Goal: Check status: Check status

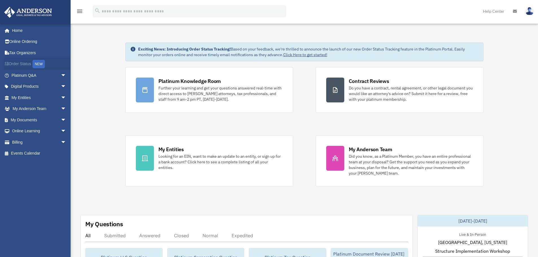
click at [29, 65] on link "Order Status NEW" at bounding box center [39, 64] width 71 height 12
click at [61, 100] on span "arrow_drop_down" at bounding box center [66, 98] width 11 height 12
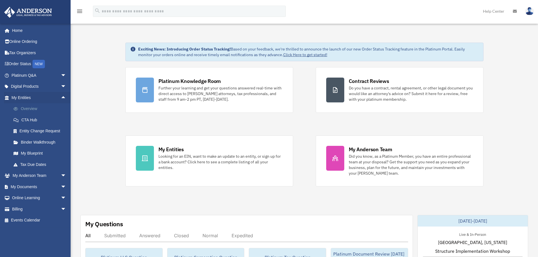
click at [30, 108] on link "Overview" at bounding box center [41, 108] width 67 height 11
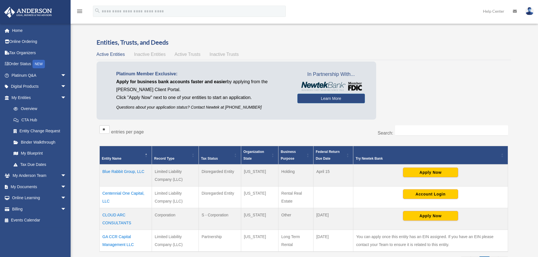
click at [135, 194] on td "Centennial One Capital, LLC" at bounding box center [125, 198] width 52 height 22
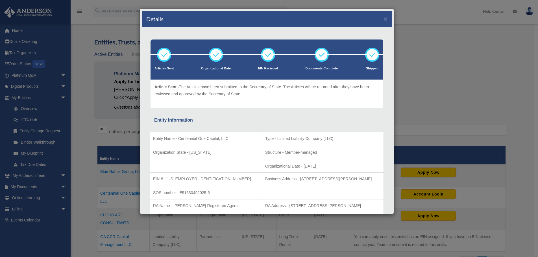
click at [280, 169] on p "Organizational Date - [DATE]" at bounding box center [322, 166] width 115 height 7
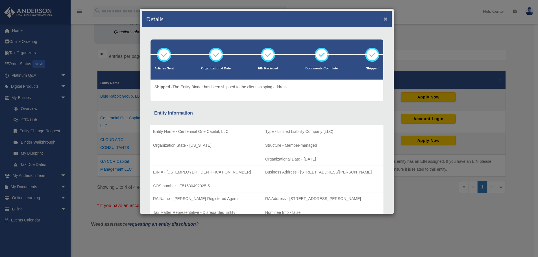
click at [384, 19] on button "×" at bounding box center [386, 19] width 4 height 6
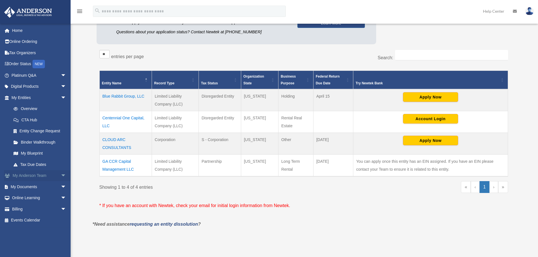
click at [61, 175] on span "arrow_drop_down" at bounding box center [66, 176] width 11 height 12
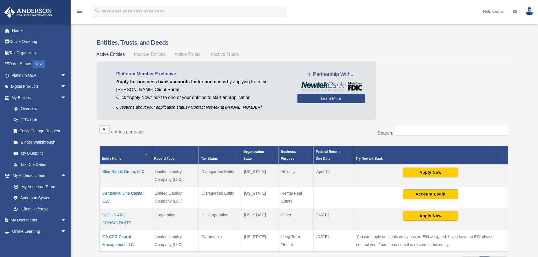
click at [532, 10] on img at bounding box center [529, 11] width 8 height 8
click at [445, 27] on link "My Profile" at bounding box center [444, 27] width 56 height 12
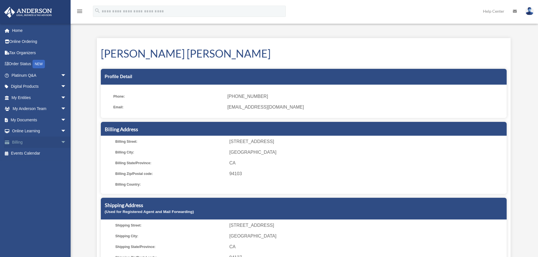
click at [61, 145] on span "arrow_drop_down" at bounding box center [66, 143] width 11 height 12
click at [61, 98] on span "arrow_drop_down" at bounding box center [66, 98] width 11 height 12
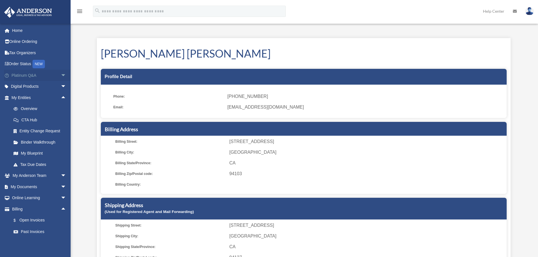
click at [61, 76] on span "arrow_drop_down" at bounding box center [66, 76] width 11 height 12
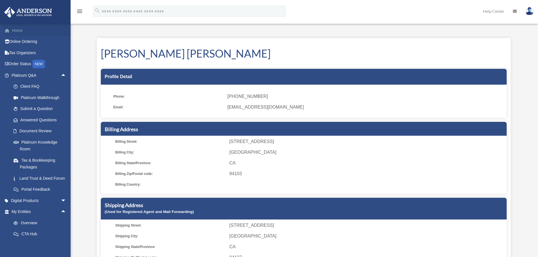
click at [20, 32] on link "Home" at bounding box center [39, 30] width 71 height 11
click at [528, 12] on img at bounding box center [529, 11] width 8 height 8
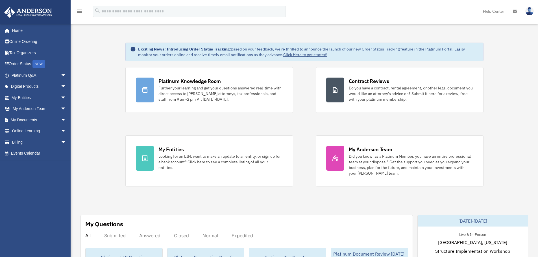
click at [531, 12] on img at bounding box center [529, 11] width 8 height 8
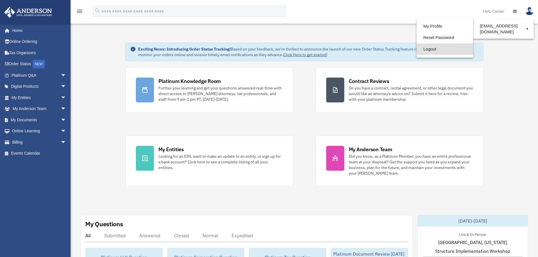
click at [426, 52] on link "Logout" at bounding box center [444, 49] width 56 height 12
